Goal: Task Accomplishment & Management: Use online tool/utility

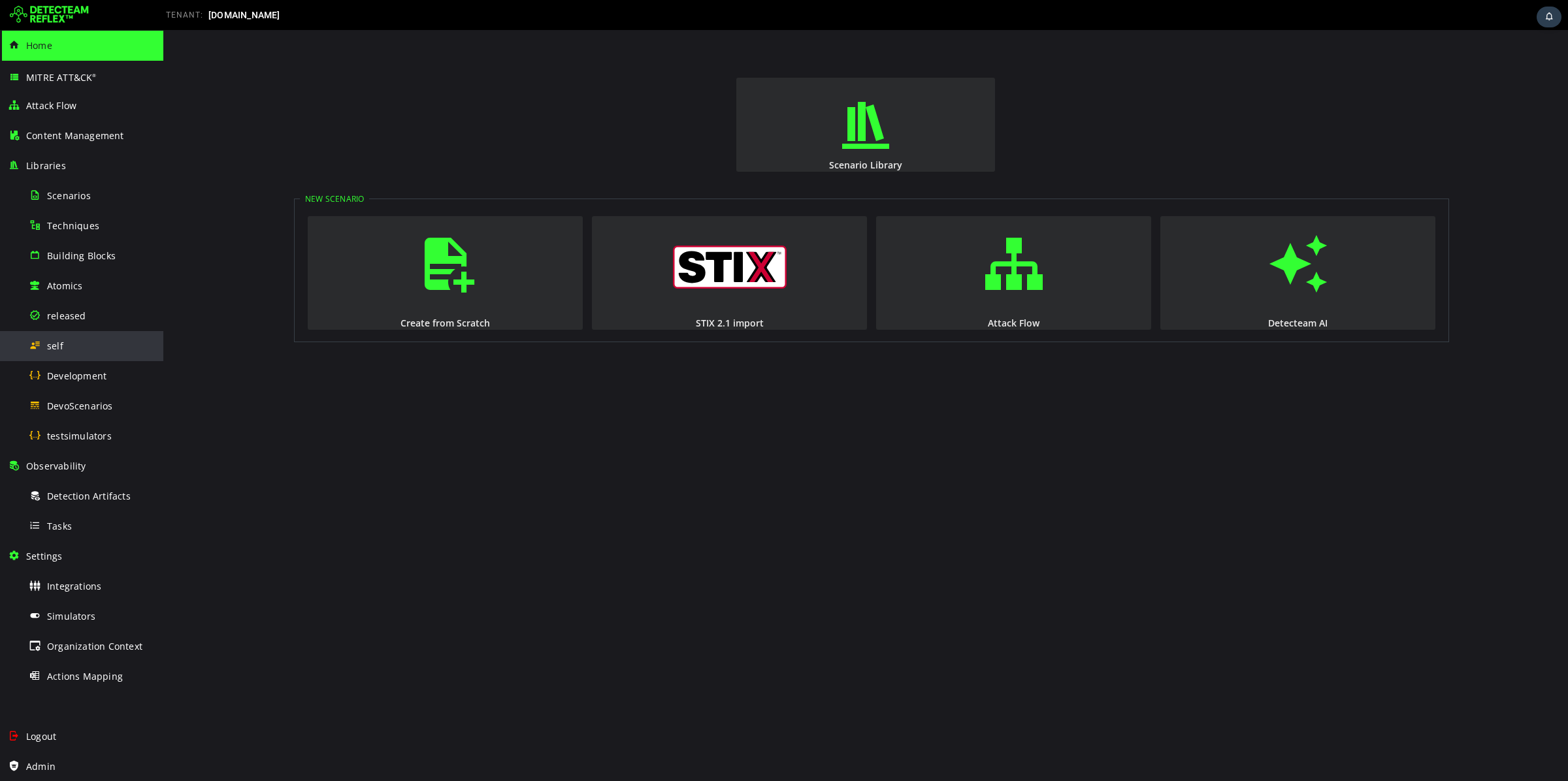
click at [57, 347] on span "self" at bounding box center [55, 345] width 16 height 12
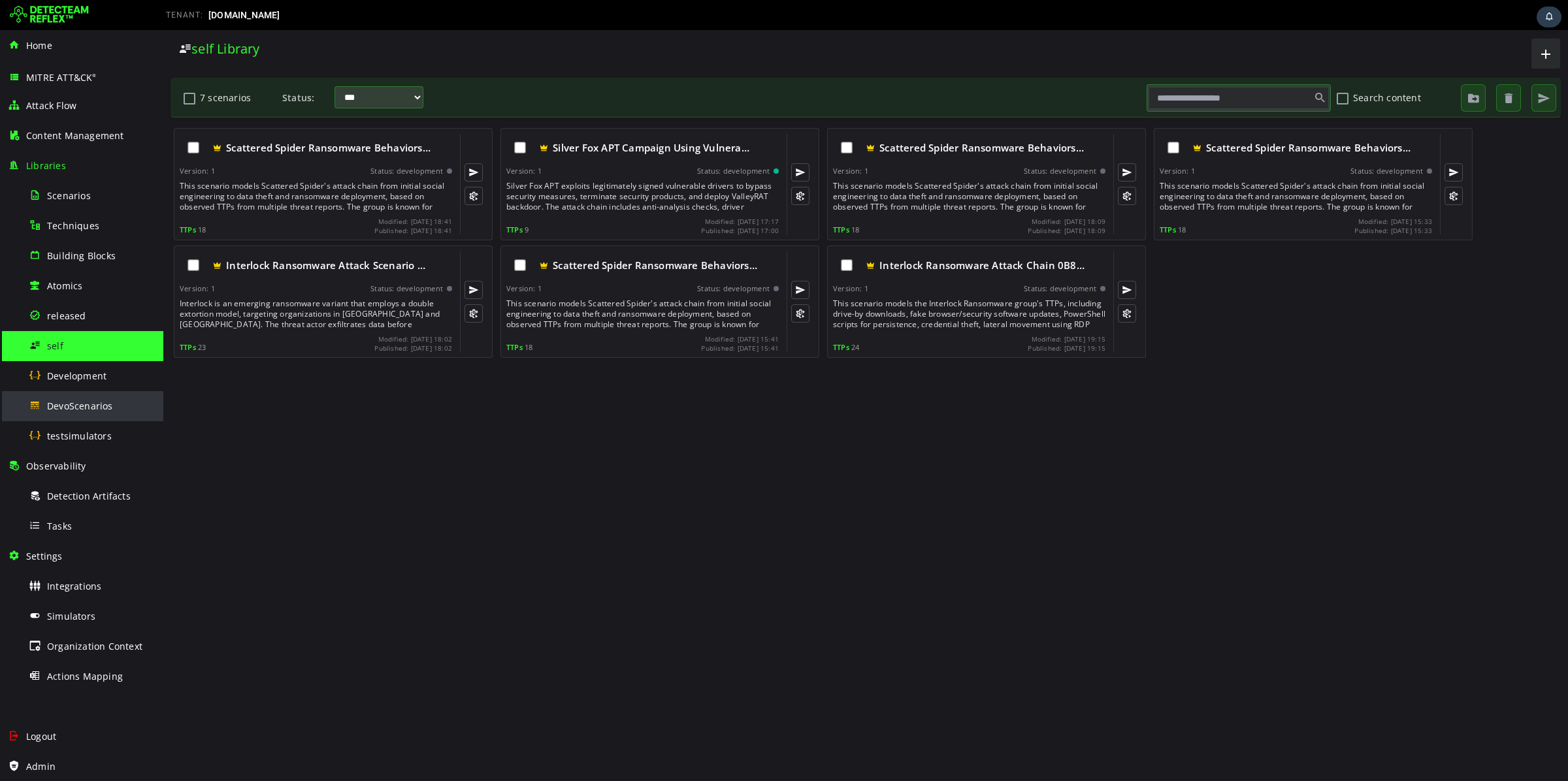
click at [107, 398] on div "DevoScenarios" at bounding box center [92, 405] width 127 height 29
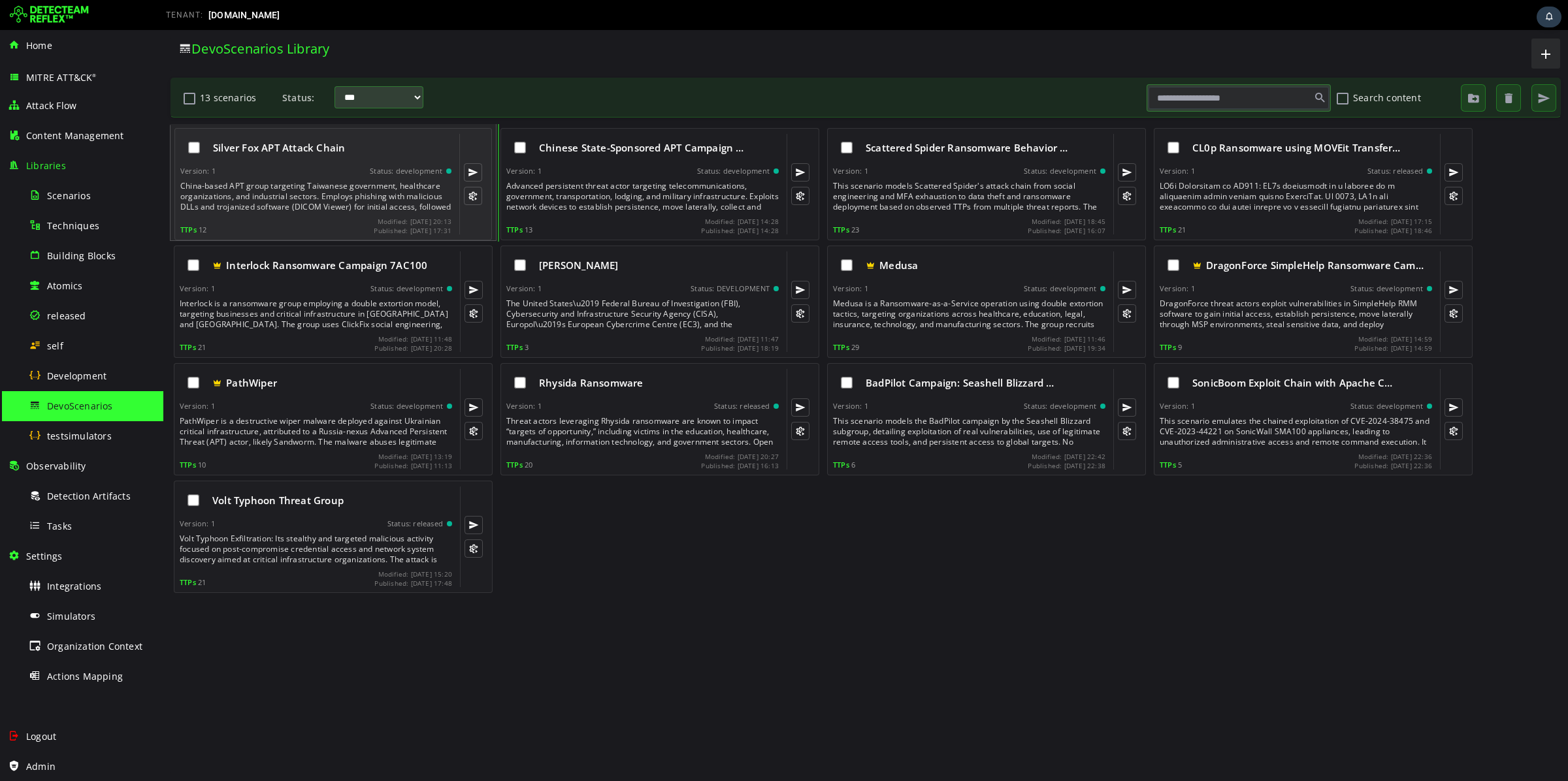
click at [380, 196] on div "China-based APT group targeting Taiwanese government, healthcare organizations,…" at bounding box center [317, 197] width 274 height 31
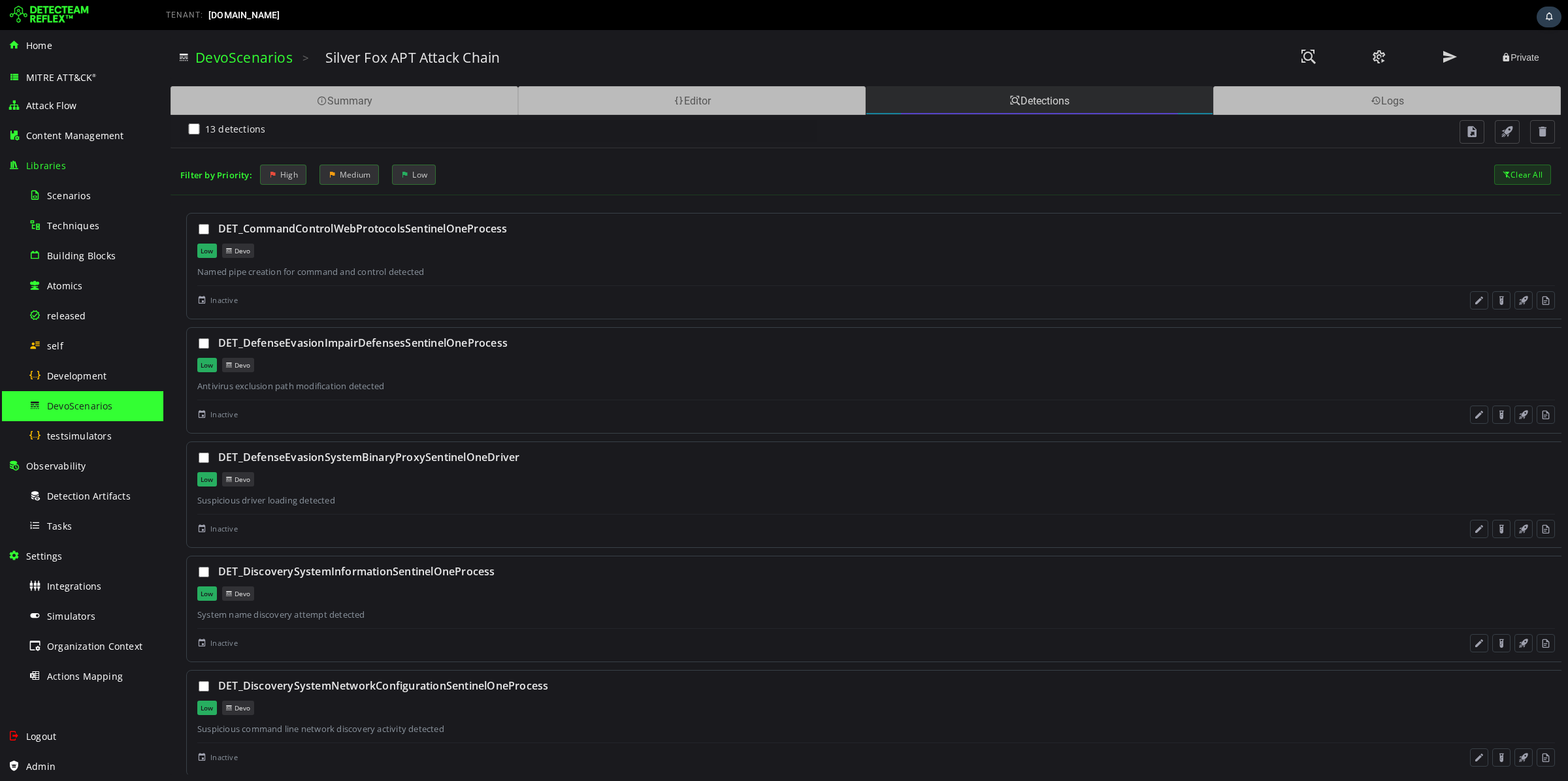
click at [1030, 105] on div "Detections" at bounding box center [1039, 100] width 347 height 29
click at [741, 100] on div "Editor" at bounding box center [691, 100] width 347 height 29
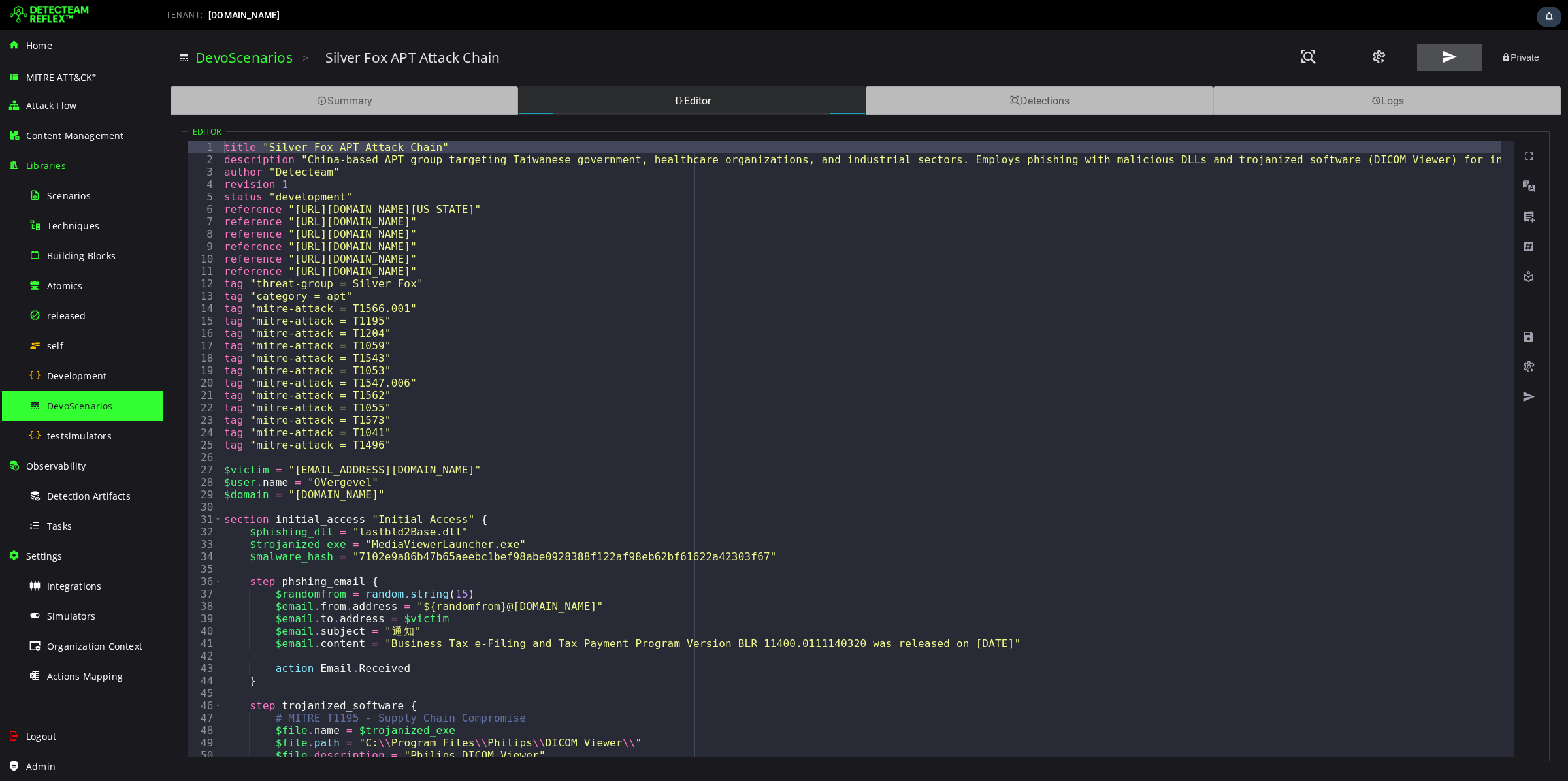
click at [1446, 59] on span at bounding box center [1450, 57] width 16 height 18
click at [1090, 97] on div "Detections" at bounding box center [1039, 100] width 347 height 29
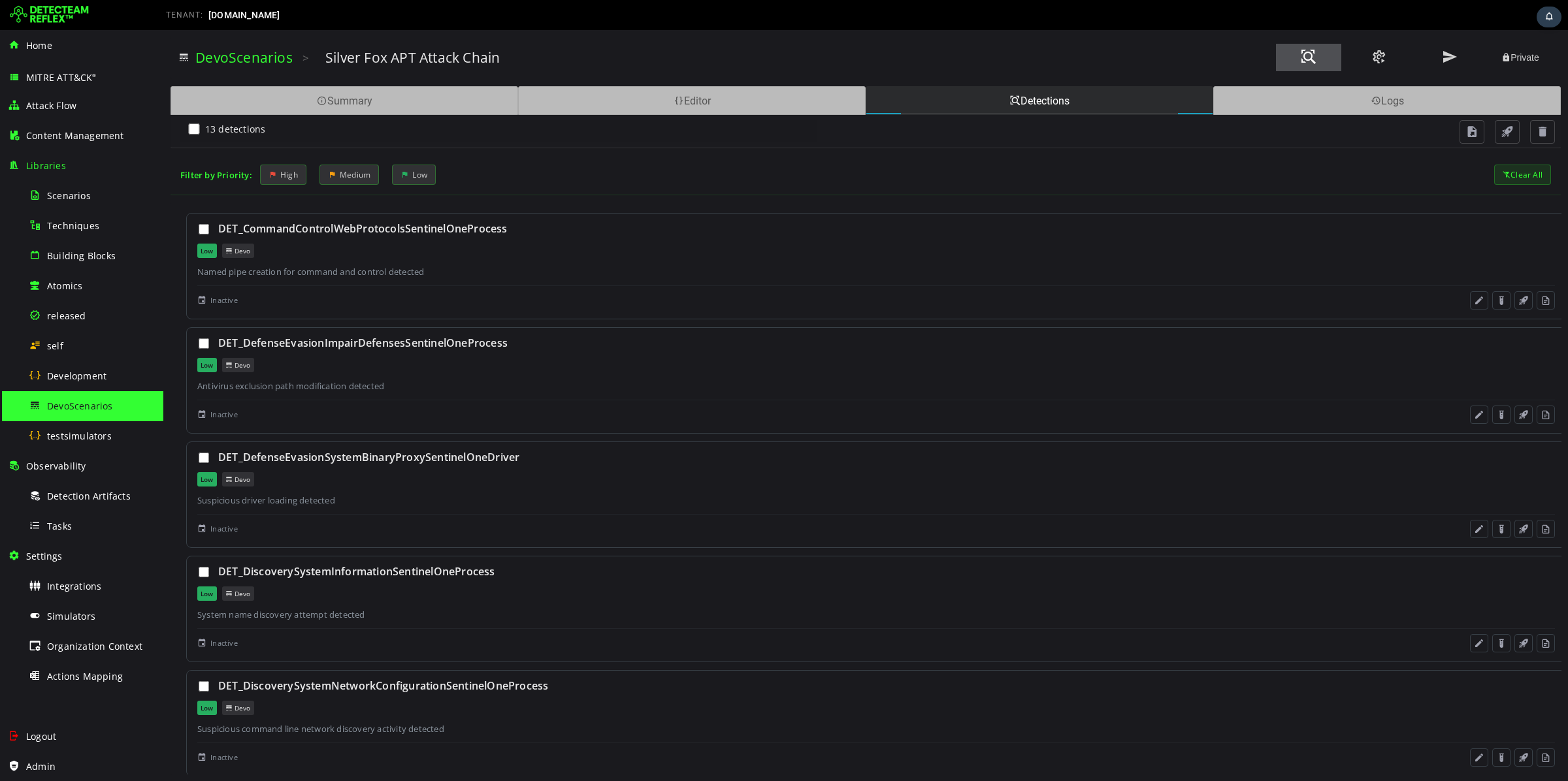
click at [1323, 56] on button at bounding box center [1308, 57] width 65 height 27
click at [1298, 63] on button at bounding box center [1308, 57] width 65 height 27
click at [100, 528] on div "Tasks" at bounding box center [92, 525] width 127 height 29
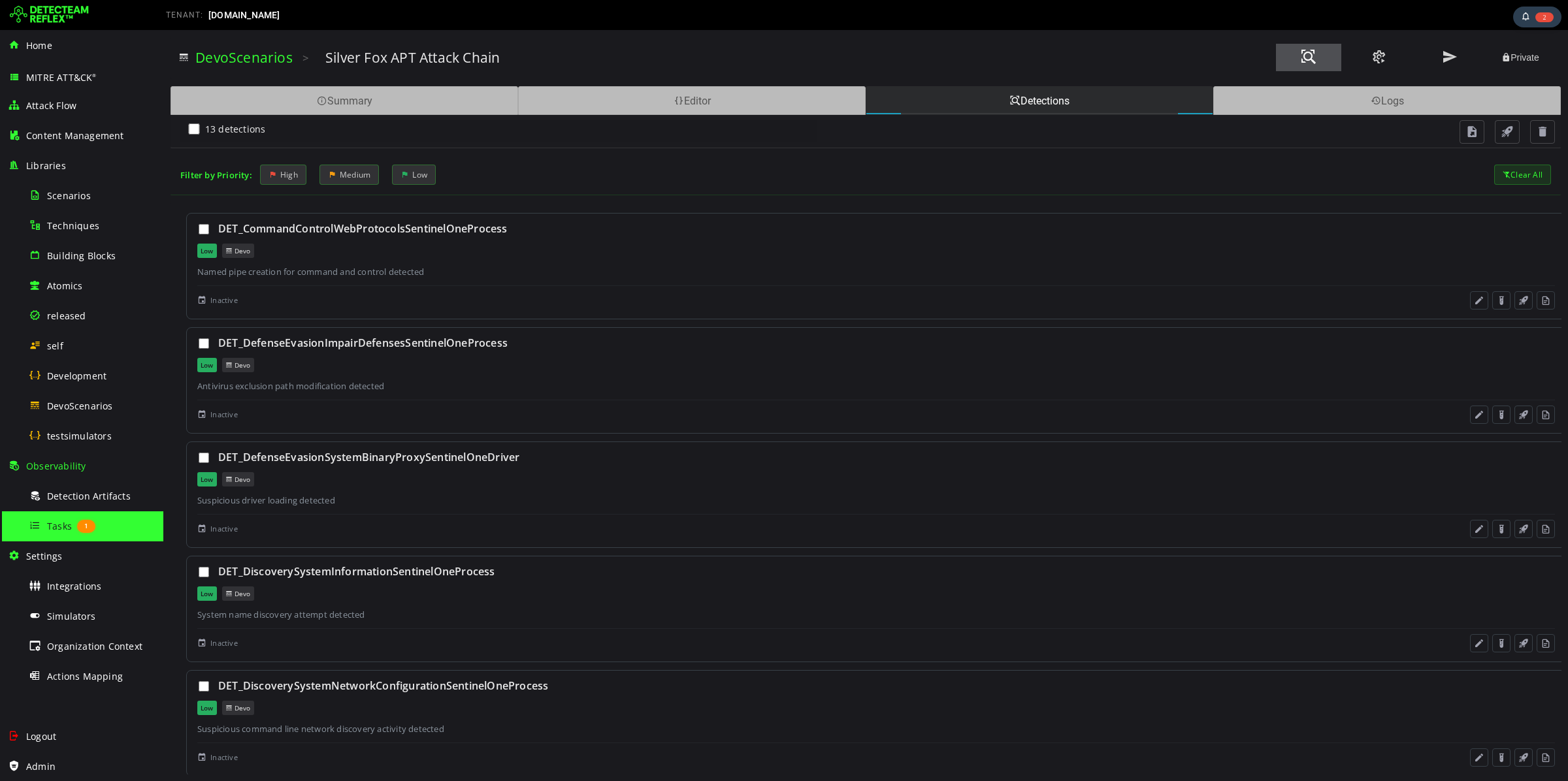
click at [1312, 64] on span at bounding box center [1309, 57] width 16 height 18
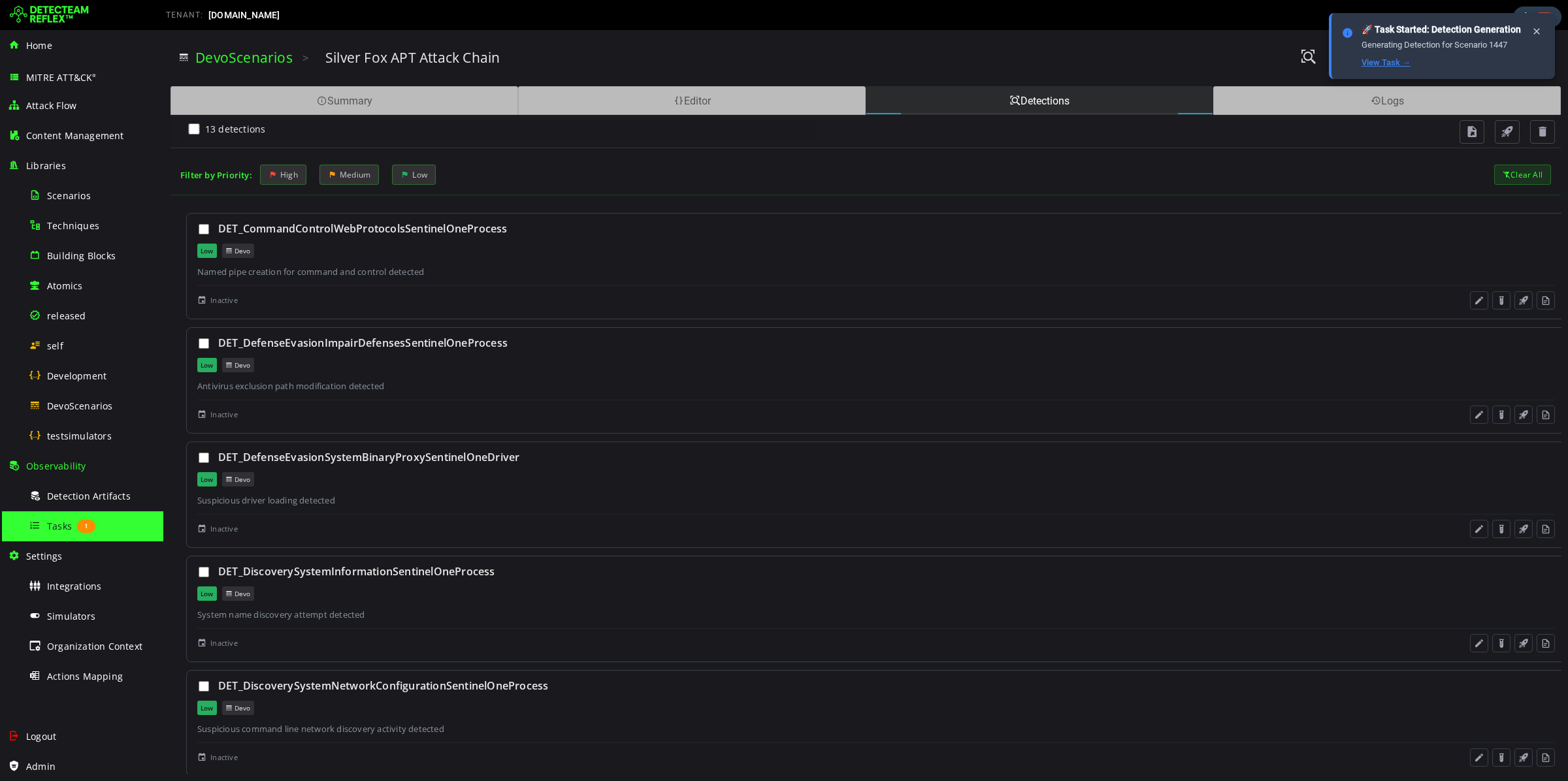
click at [1379, 57] on link "View Task →" at bounding box center [1385, 62] width 49 height 10
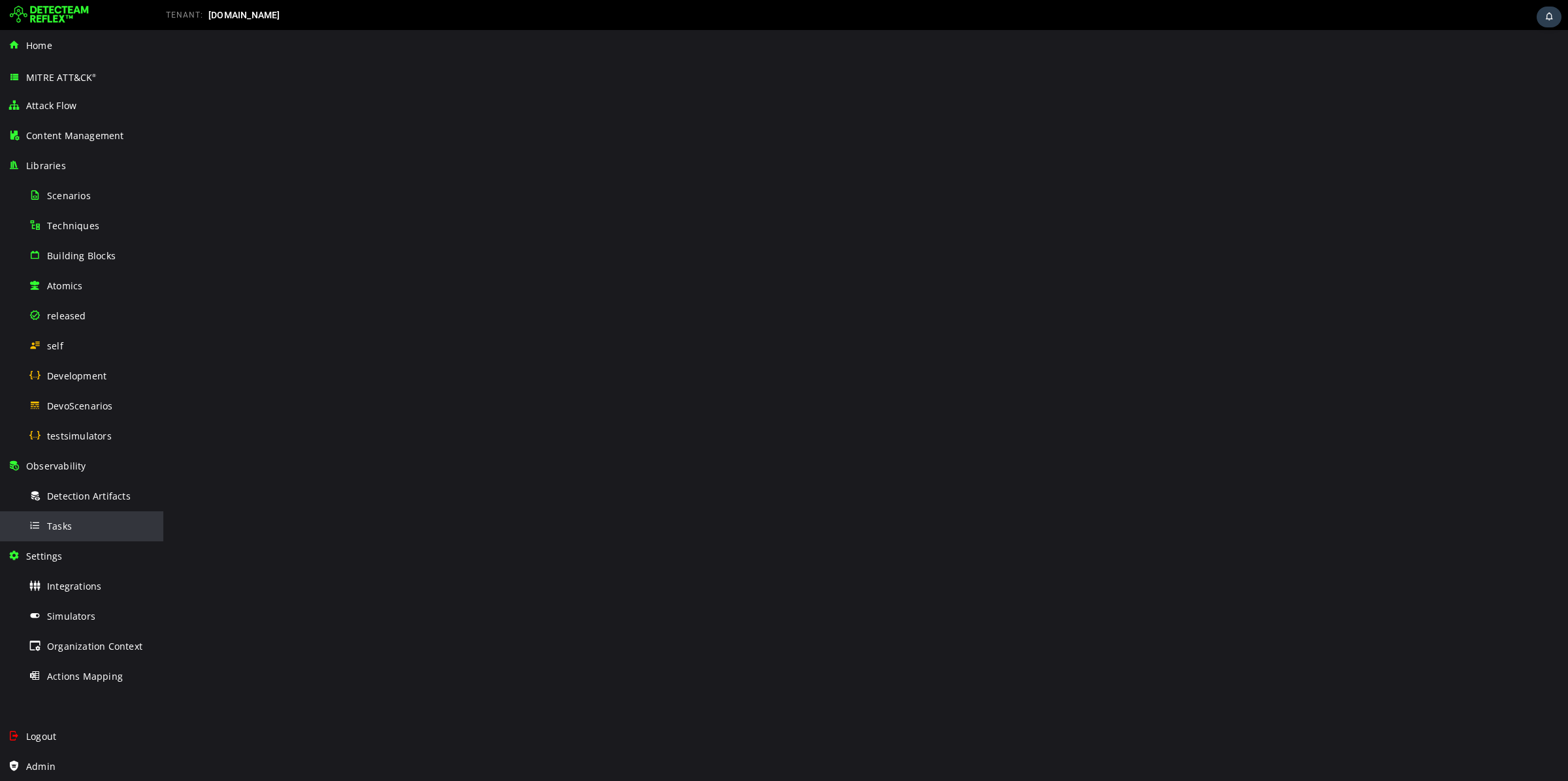
click at [85, 526] on div "Tasks" at bounding box center [92, 525] width 127 height 29
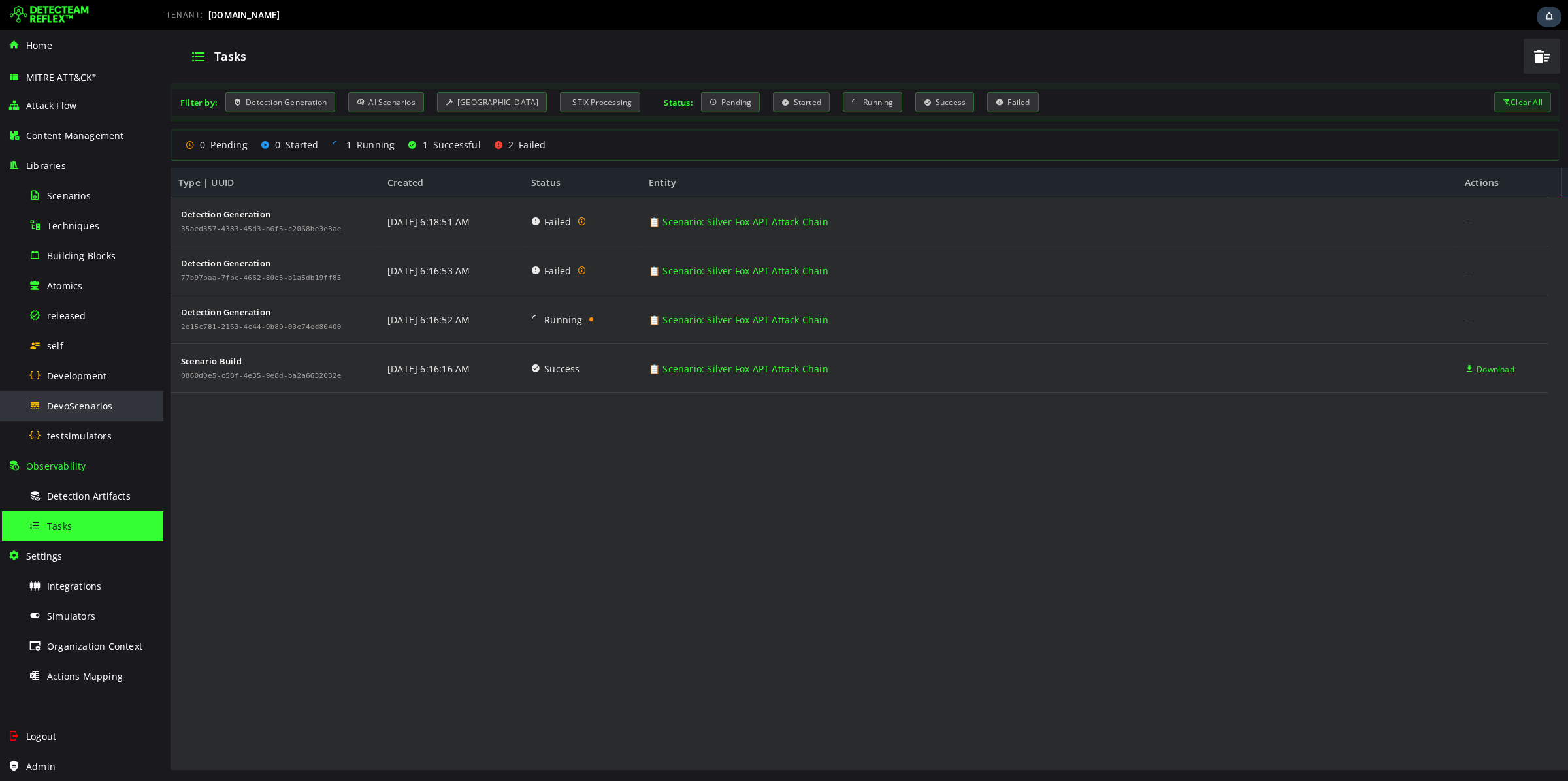
click at [101, 404] on span "DevoScenarios" at bounding box center [80, 405] width 66 height 12
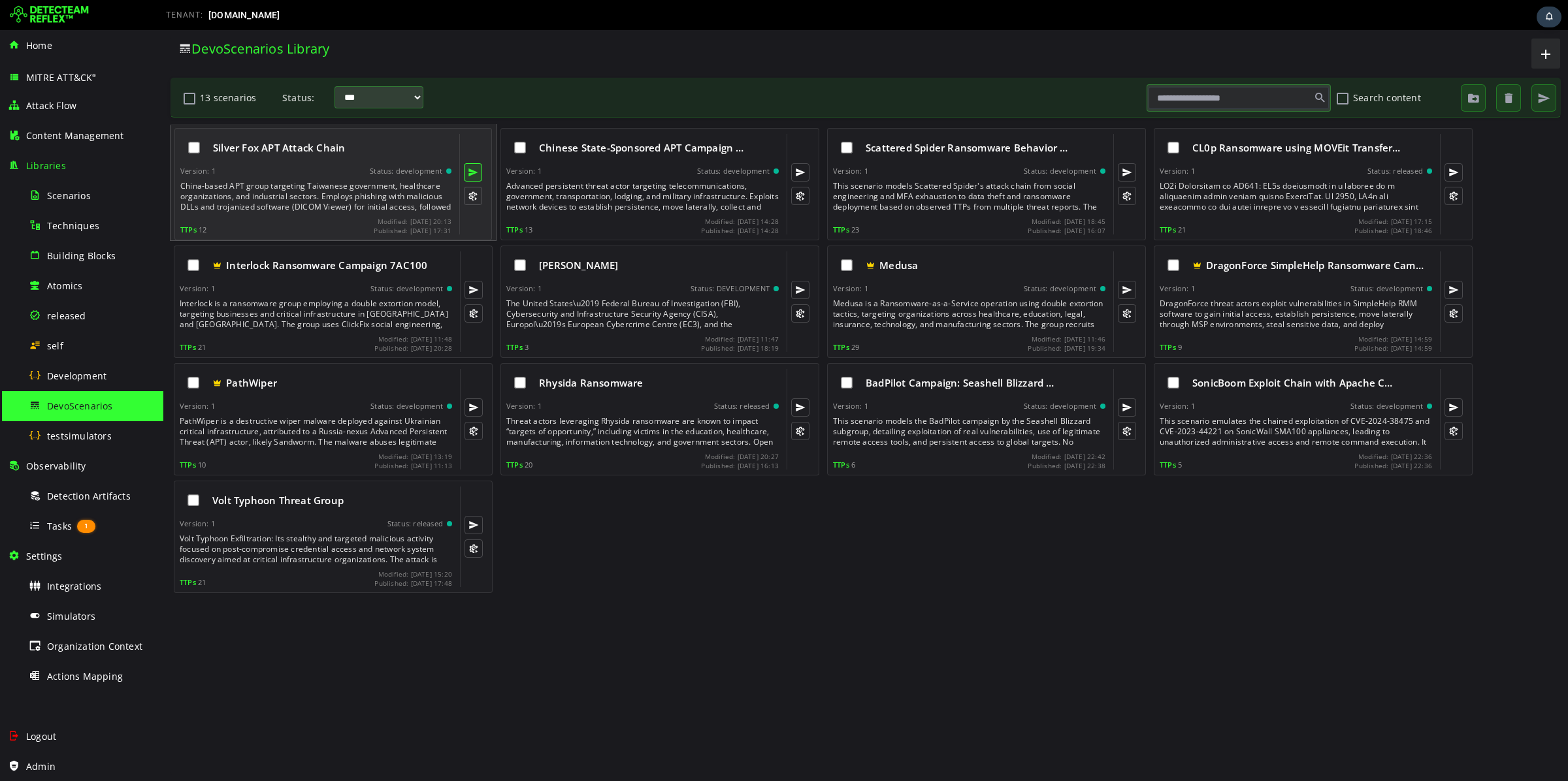
click at [477, 172] on button at bounding box center [473, 173] width 19 height 19
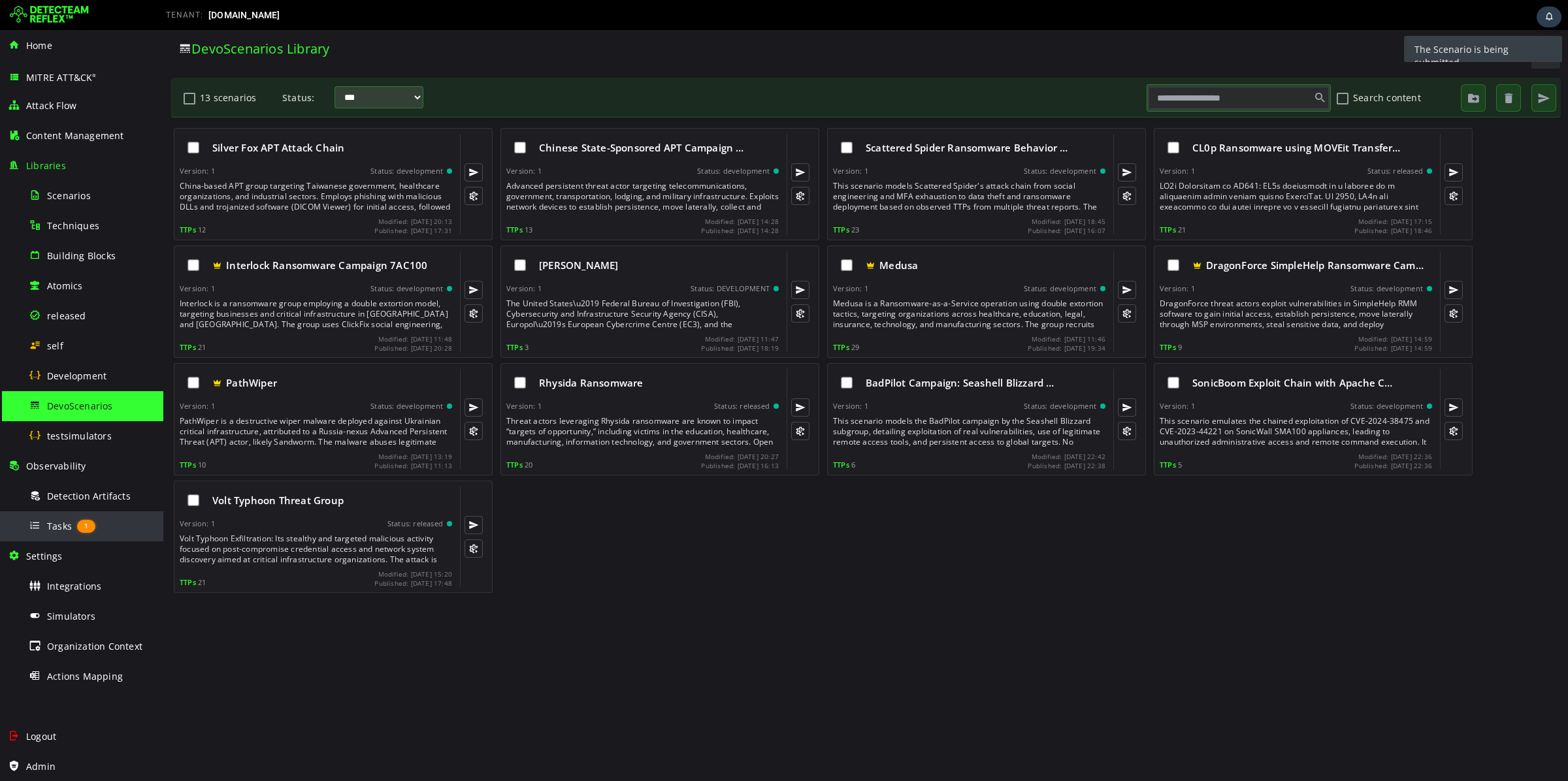
click at [74, 523] on div "Tasks 1" at bounding box center [92, 525] width 127 height 29
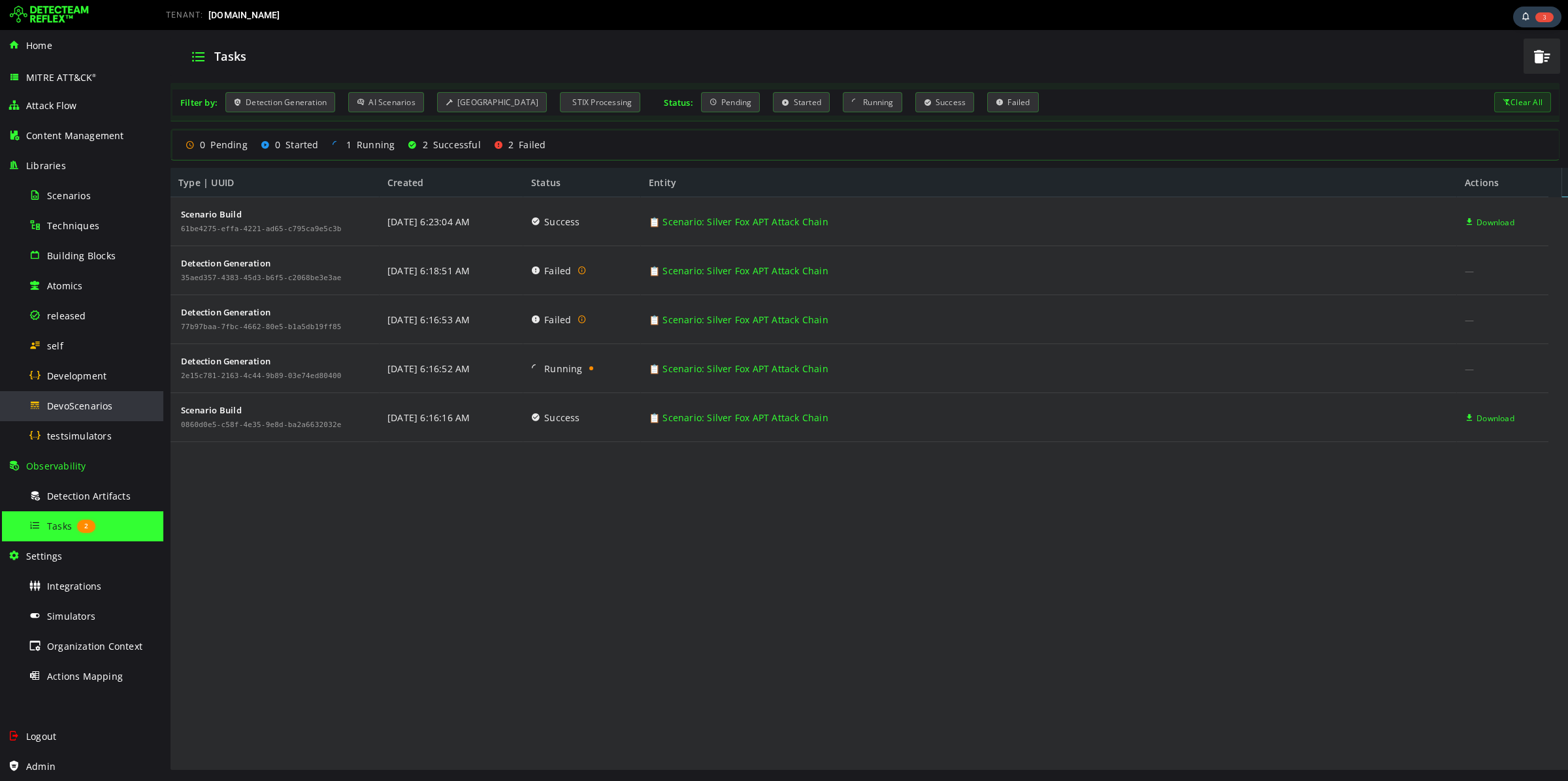
click at [103, 409] on span "DevoScenarios" at bounding box center [80, 405] width 66 height 12
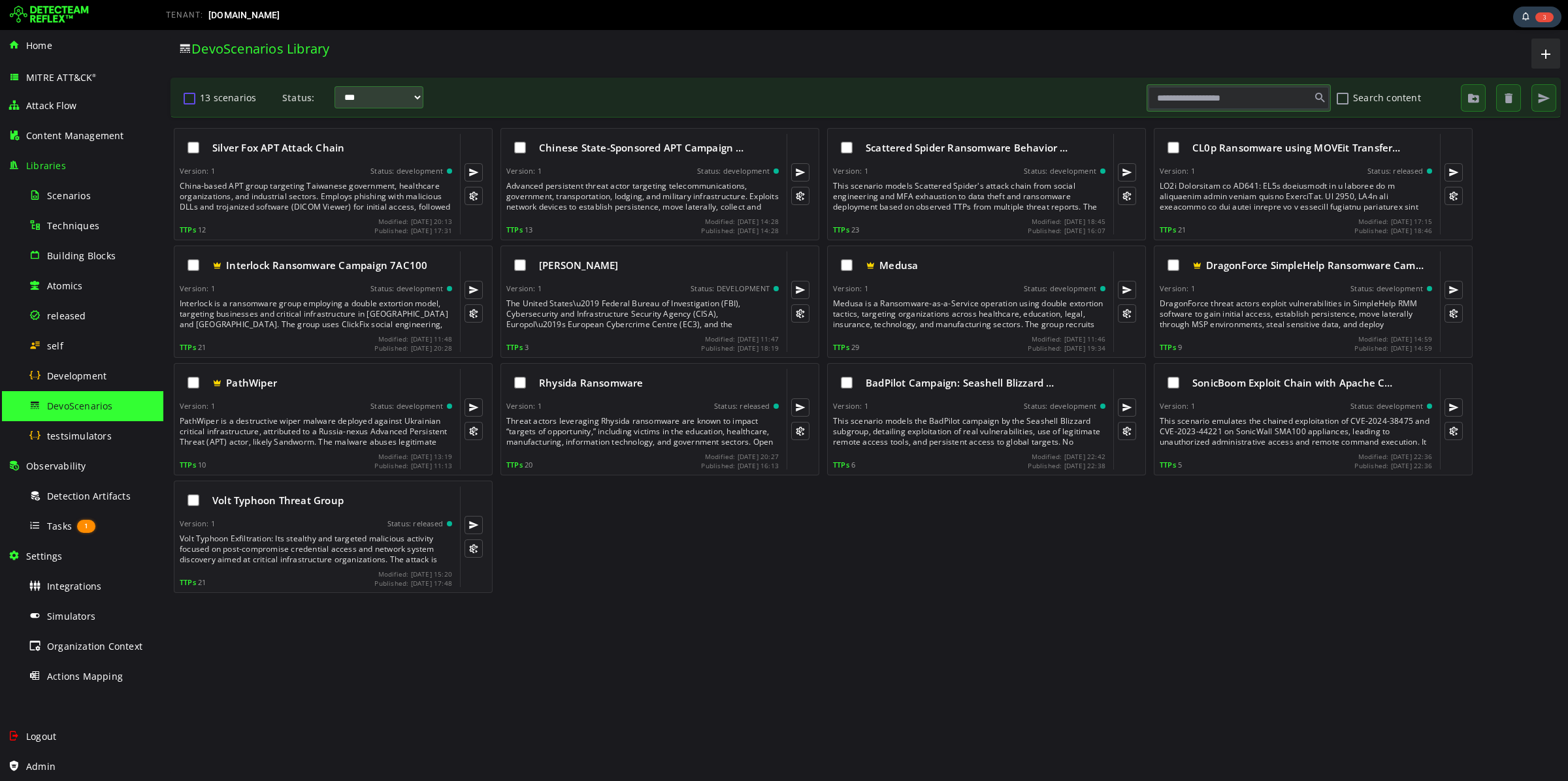
click at [184, 96] on button "13 scenarios" at bounding box center [190, 97] width 16 height 22
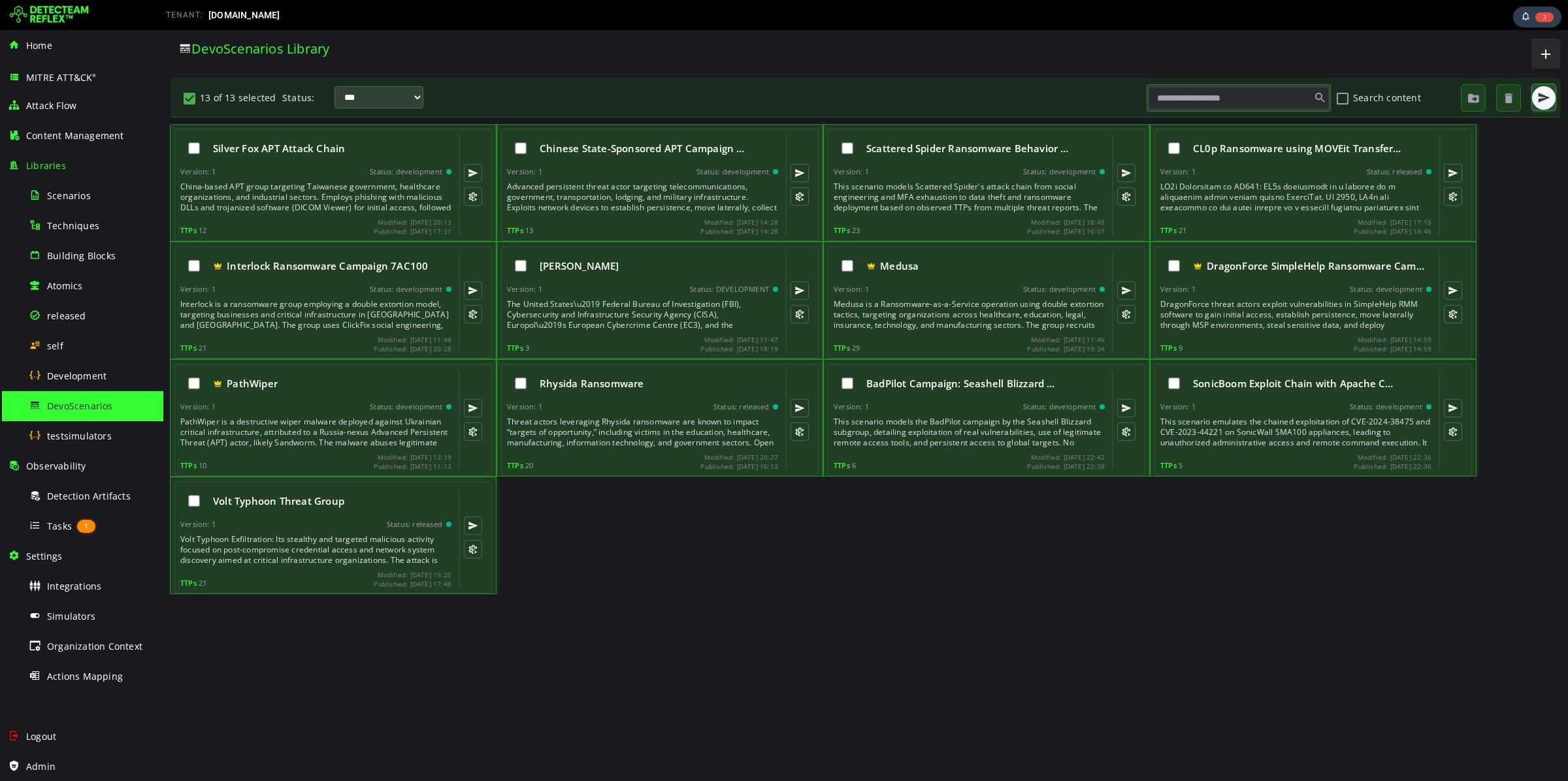
click at [1539, 102] on span "button" at bounding box center [1544, 98] width 13 height 13
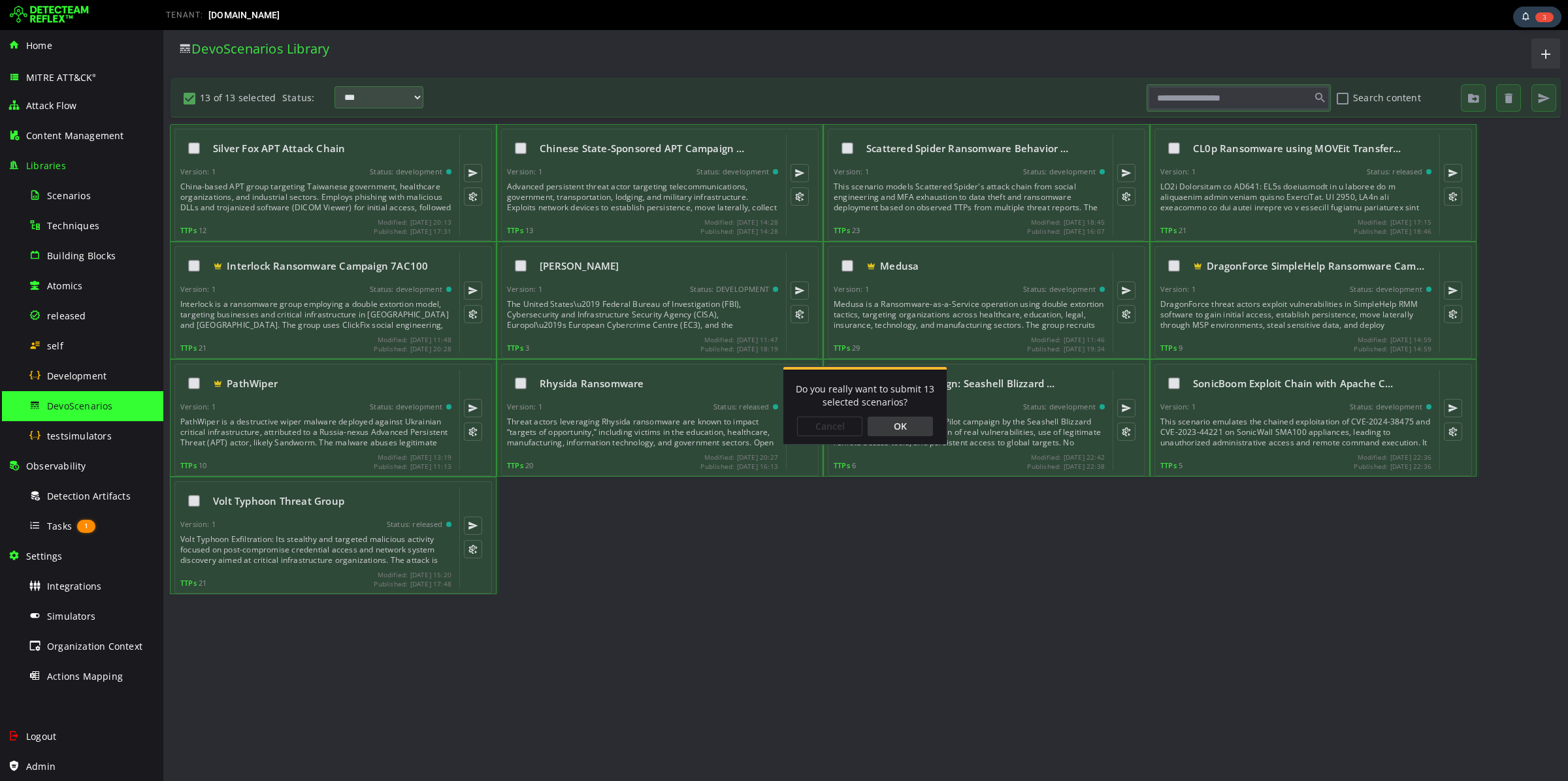
click at [904, 422] on div "OK" at bounding box center [900, 426] width 65 height 19
